Goal: Task Accomplishment & Management: Use online tool/utility

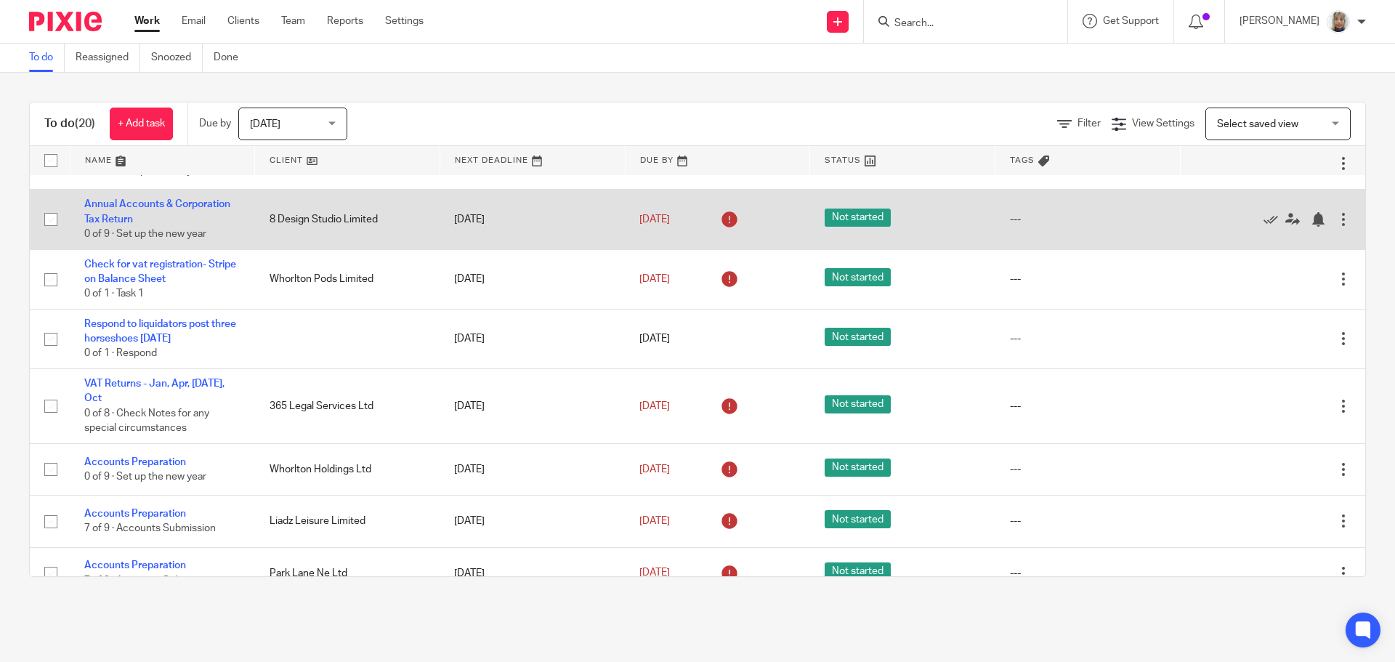
scroll to position [807, 0]
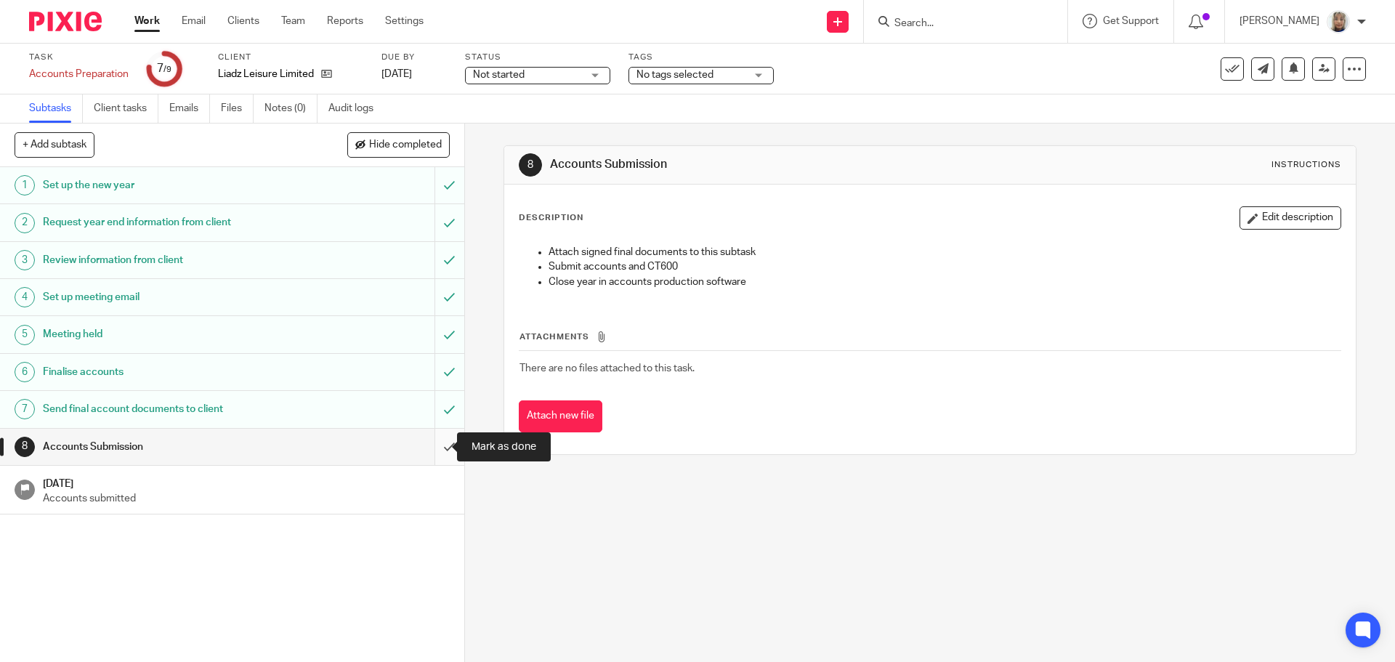
click at [432, 453] on input "submit" at bounding box center [232, 447] width 464 height 36
click at [439, 447] on input "submit" at bounding box center [232, 447] width 464 height 36
